Goal: Check status: Check status

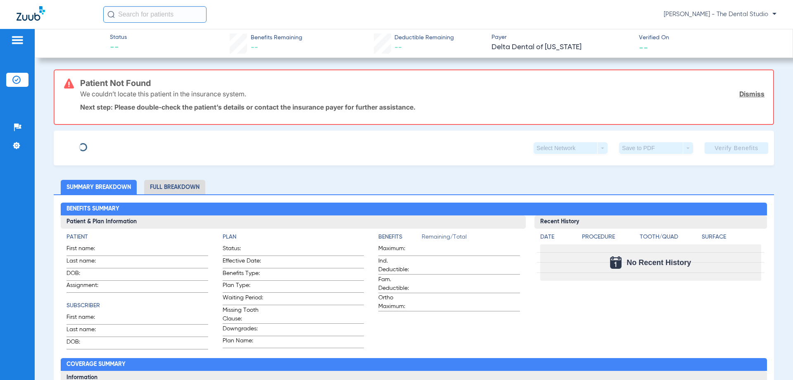
type input "Deon"
type input "Odom"
type input "03/30/1998"
type input "FGPM01146128"
click at [124, 144] on span "Edit" at bounding box center [127, 145] width 7 height 8
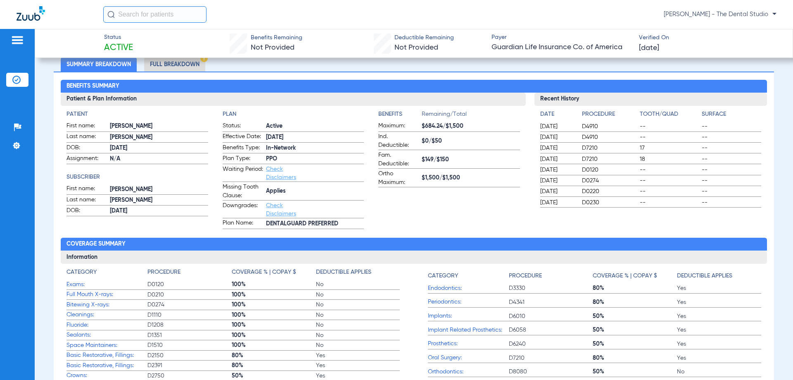
scroll to position [41, 0]
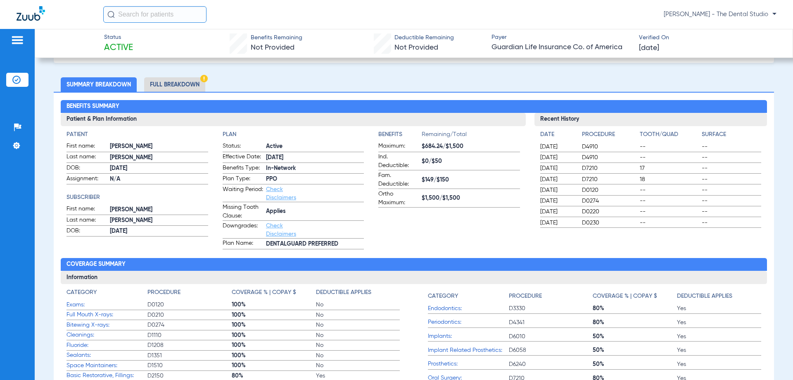
drag, startPoint x: 112, startPoint y: 141, endPoint x: 155, endPoint y: 239, distance: 107.2
click at [156, 243] on div "Patient First name: [PERSON_NAME] Last name: [PERSON_NAME]: [DEMOGRAPHIC_DATA] …" at bounding box center [137, 189] width 141 height 119
click at [154, 240] on div "Patient First name: [PERSON_NAME] Last name: [PERSON_NAME]: [DEMOGRAPHIC_DATA] …" at bounding box center [137, 189] width 141 height 119
drag, startPoint x: 426, startPoint y: 149, endPoint x: 463, endPoint y: 173, distance: 43.8
click at [455, 170] on form "Maximum: $684.24/$1,500 Ind. Deductible: $0/$50 Fam. Deductible: $149/$150 Orth…" at bounding box center [448, 175] width 141 height 66
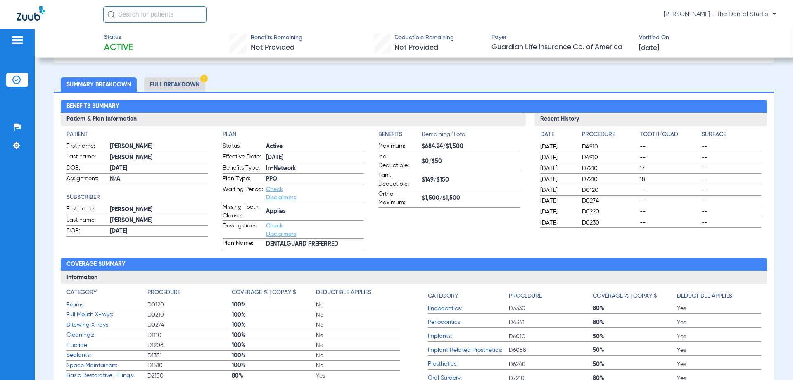
click at [464, 176] on span "$149/$150" at bounding box center [471, 180] width 98 height 9
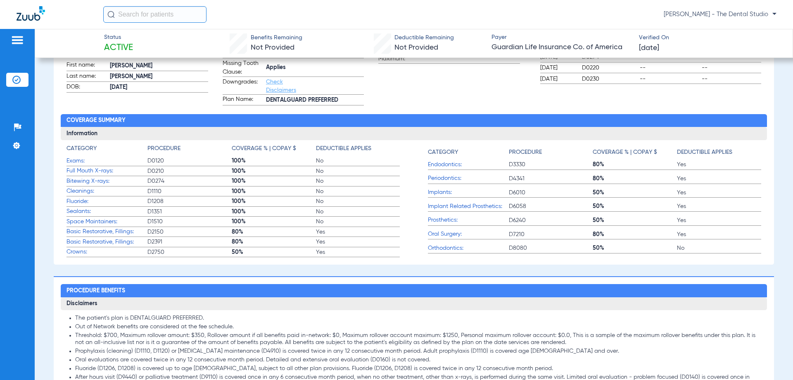
scroll to position [207, 0]
